Goal: Use online tool/utility: Utilize a website feature to perform a specific function

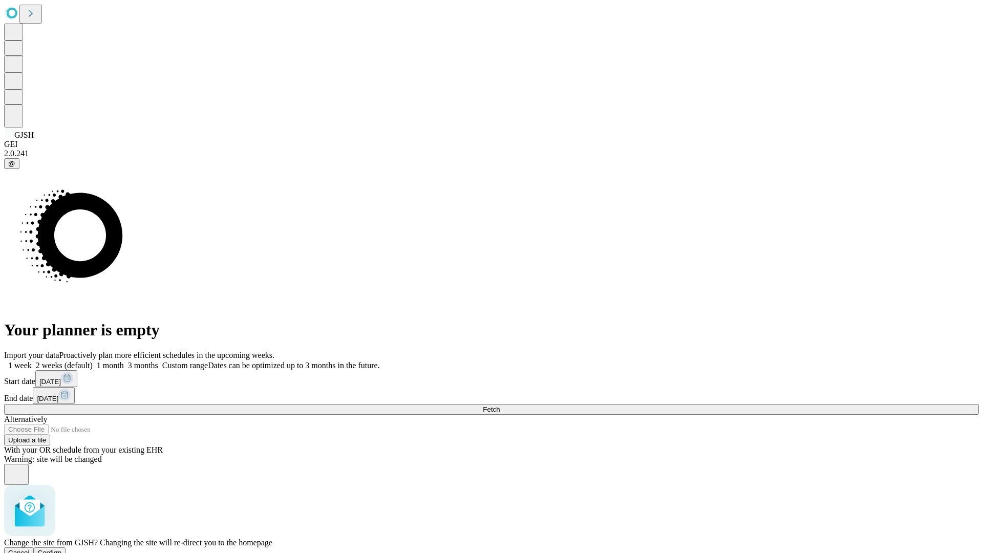
click at [62, 549] on span "Confirm" at bounding box center [50, 553] width 24 height 8
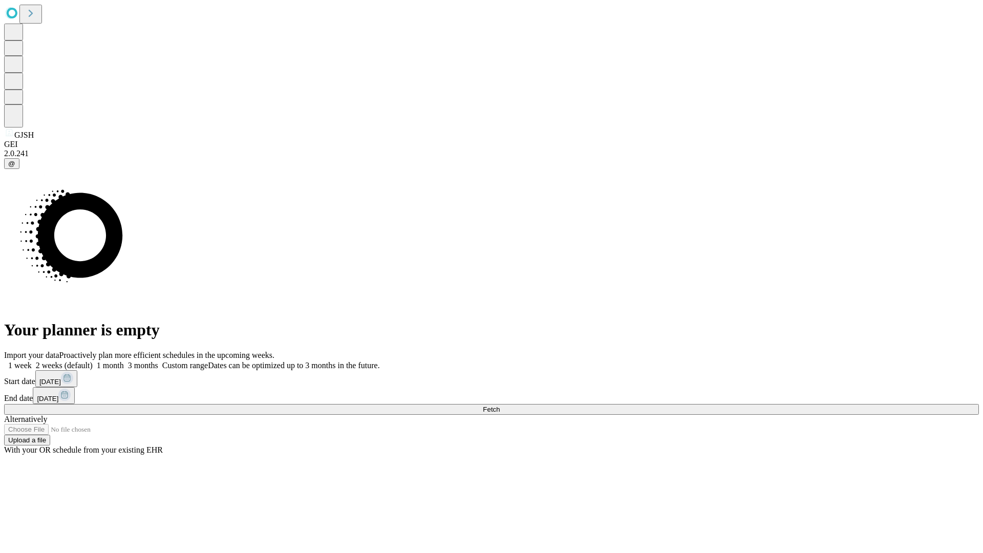
click at [32, 361] on label "1 week" at bounding box center [18, 365] width 28 height 9
click at [500, 405] on span "Fetch" at bounding box center [491, 409] width 17 height 8
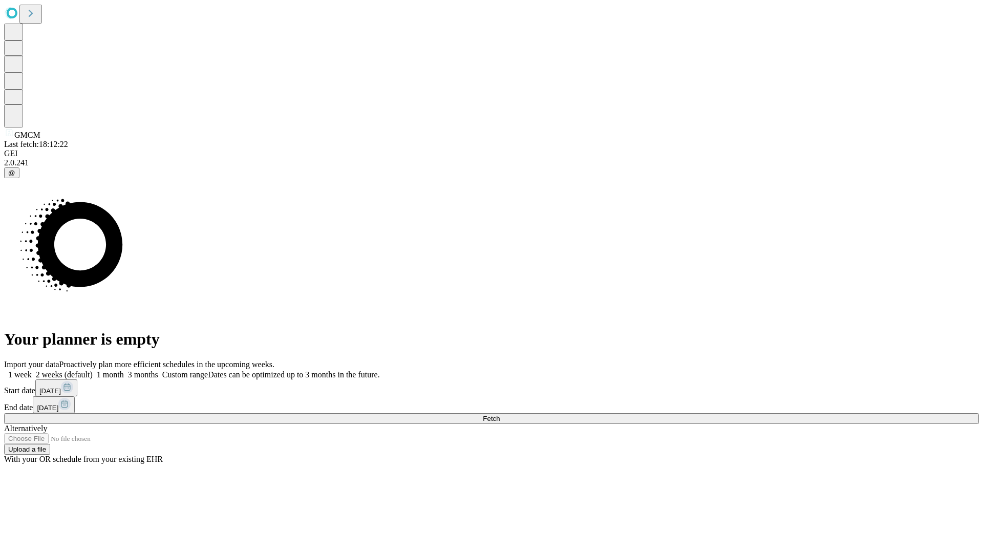
click at [32, 370] on label "1 week" at bounding box center [18, 374] width 28 height 9
click at [500, 415] on span "Fetch" at bounding box center [491, 419] width 17 height 8
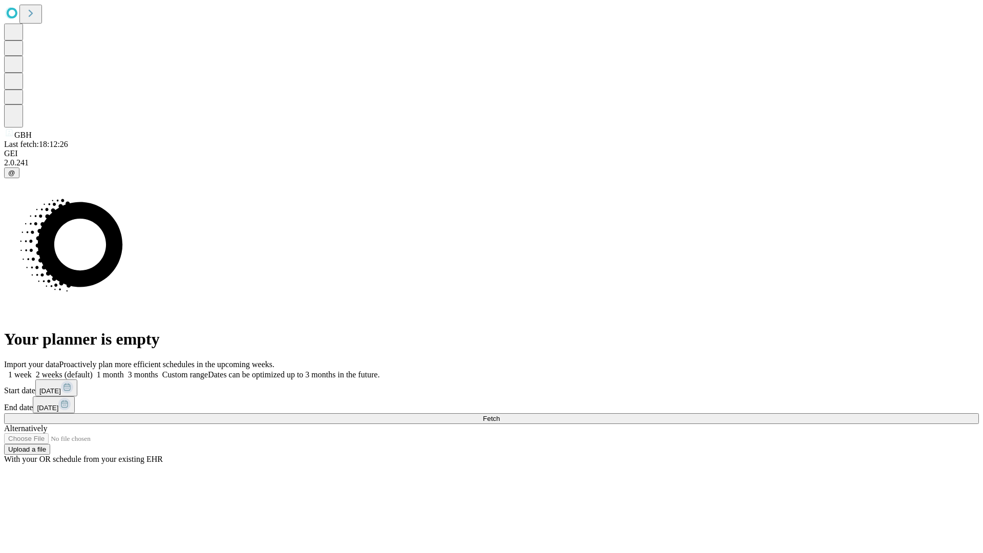
click at [32, 370] on label "1 week" at bounding box center [18, 374] width 28 height 9
click at [500, 415] on span "Fetch" at bounding box center [491, 419] width 17 height 8
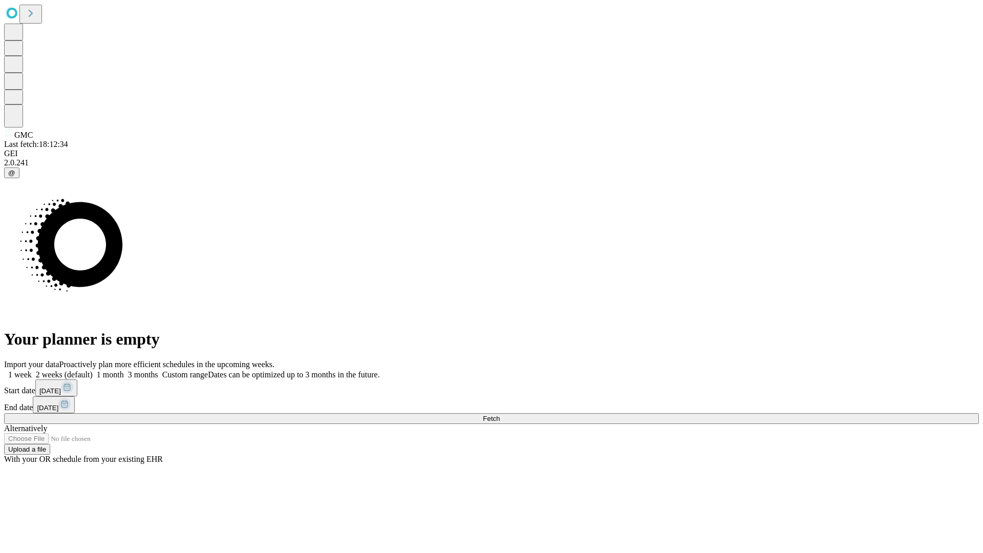
click at [32, 370] on label "1 week" at bounding box center [18, 374] width 28 height 9
click at [500, 415] on span "Fetch" at bounding box center [491, 419] width 17 height 8
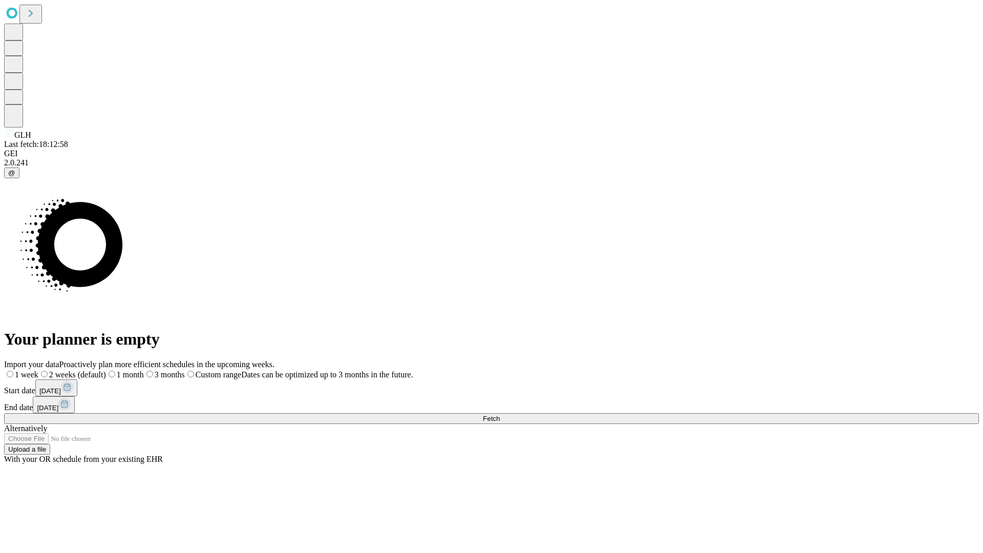
click at [500, 415] on span "Fetch" at bounding box center [491, 419] width 17 height 8
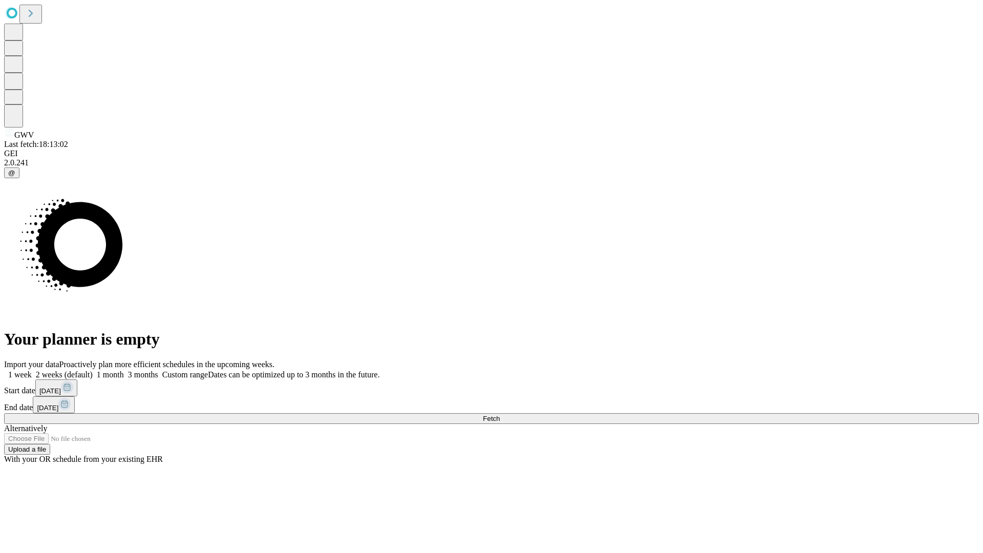
click at [32, 370] on label "1 week" at bounding box center [18, 374] width 28 height 9
click at [500, 415] on span "Fetch" at bounding box center [491, 419] width 17 height 8
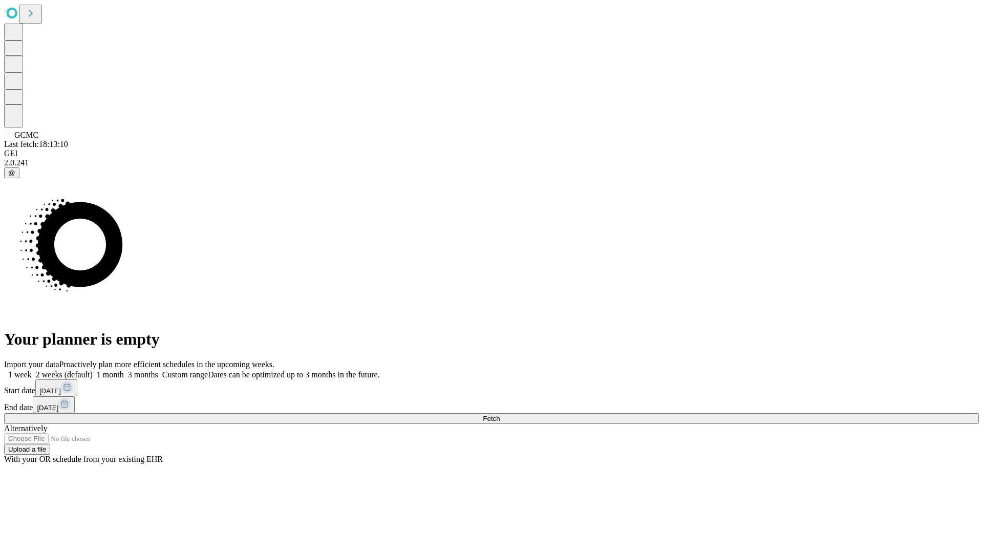
click at [500, 415] on span "Fetch" at bounding box center [491, 419] width 17 height 8
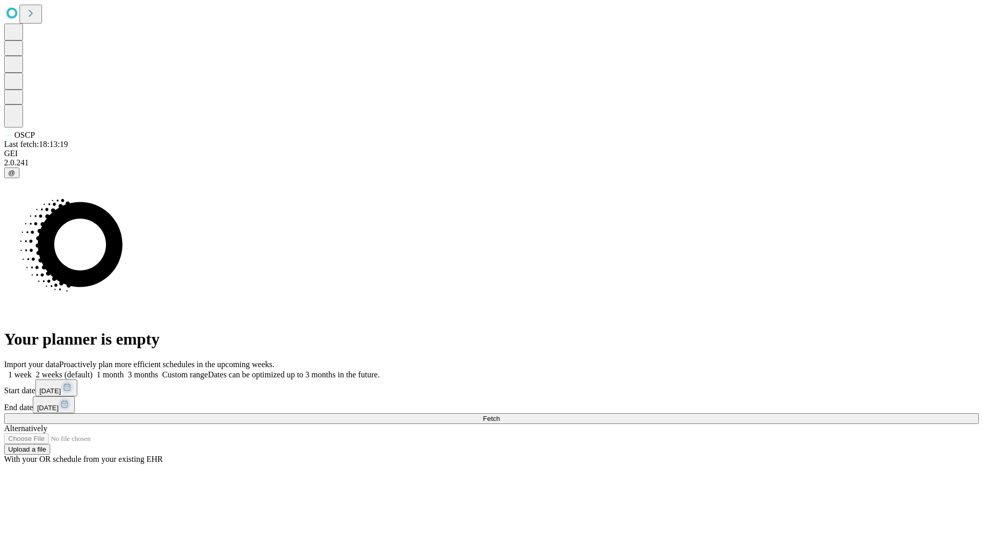
click at [32, 370] on label "1 week" at bounding box center [18, 374] width 28 height 9
click at [500, 415] on span "Fetch" at bounding box center [491, 419] width 17 height 8
